Goal: Communication & Community: Connect with others

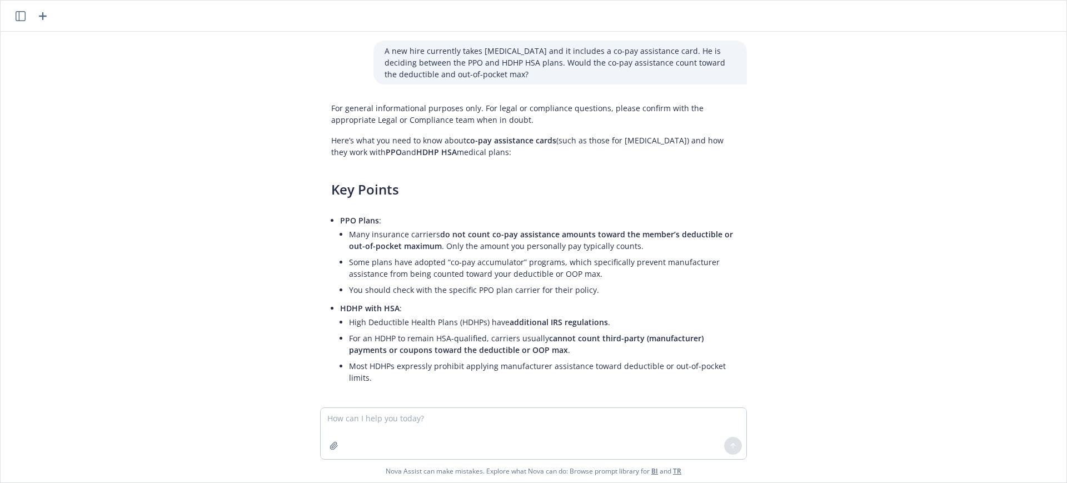
scroll to position [589, 0]
